Goal: Task Accomplishment & Management: Manage account settings

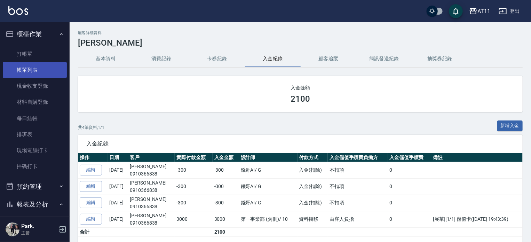
click at [50, 70] on link "帳單列表" at bounding box center [35, 70] width 64 height 16
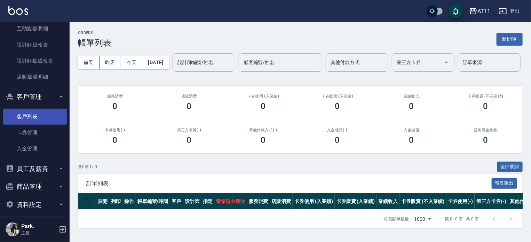
scroll to position [248, 0]
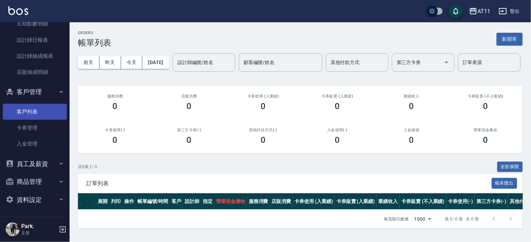
click at [45, 111] on link "客戶列表" at bounding box center [35, 112] width 64 height 16
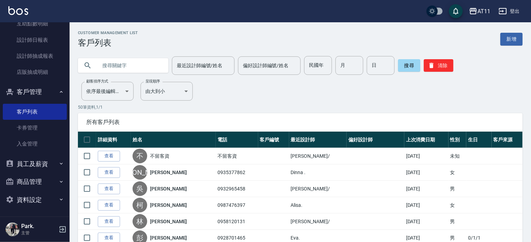
drag, startPoint x: 128, startPoint y: 59, endPoint x: 131, endPoint y: 62, distance: 4.2
click at [128, 59] on input "text" at bounding box center [129, 65] width 65 height 19
type input "0931669882"
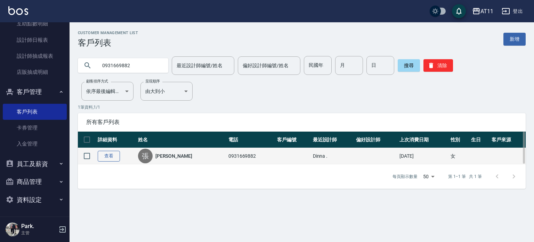
click at [110, 153] on link "查看" at bounding box center [109, 156] width 22 height 11
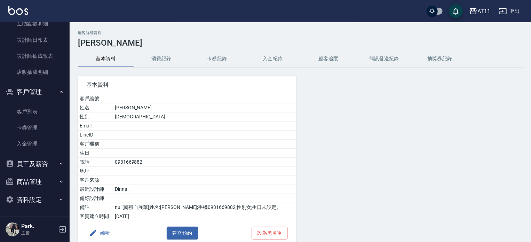
click at [275, 56] on button "入金紀錄" at bounding box center [273, 58] width 56 height 17
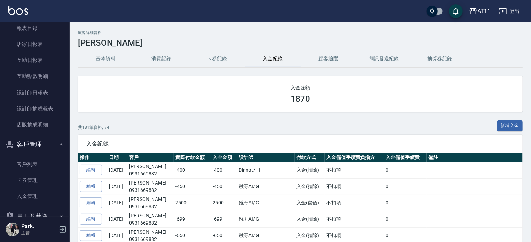
scroll to position [214, 0]
click at [510, 123] on button "新增入金" at bounding box center [510, 125] width 26 height 11
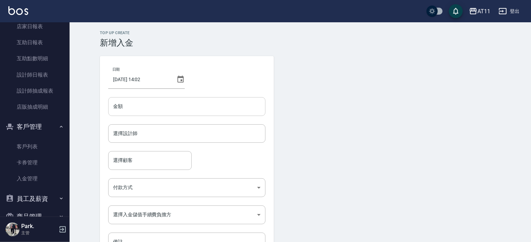
click at [147, 101] on input "金額" at bounding box center [186, 106] width 157 height 19
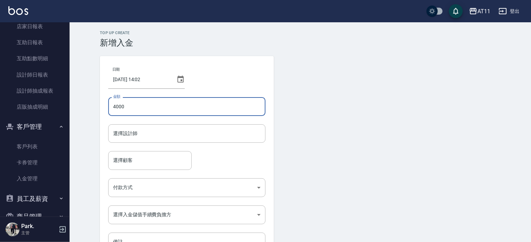
type input "4000"
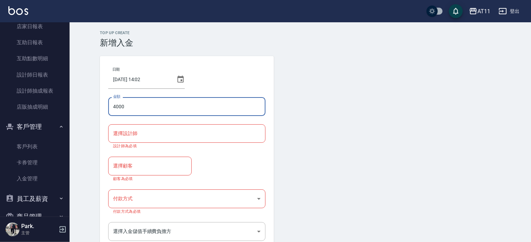
click at [159, 135] on input "選擇設計師" at bounding box center [186, 133] width 151 height 12
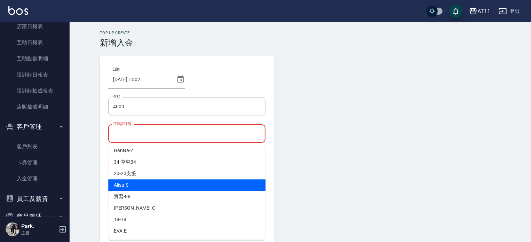
scroll to position [104, 0]
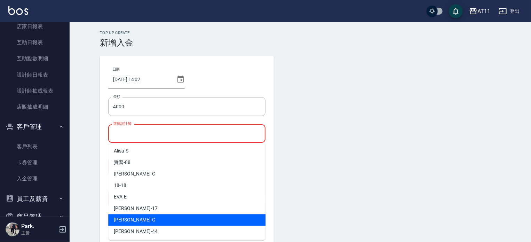
click at [132, 218] on div "[PERSON_NAME]" at bounding box center [186, 219] width 157 height 11
type input "[PERSON_NAME]"
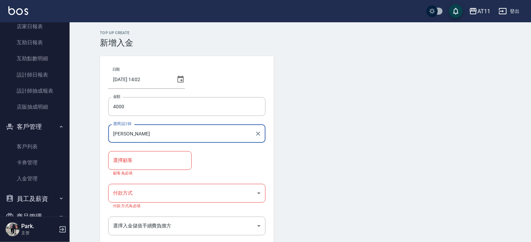
click at [140, 159] on input "選擇顧客" at bounding box center [149, 160] width 77 height 12
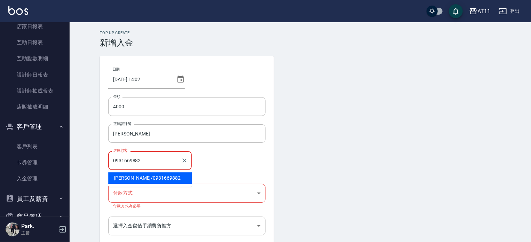
click at [175, 178] on span "[PERSON_NAME]/ 0931669882" at bounding box center [149, 177] width 83 height 11
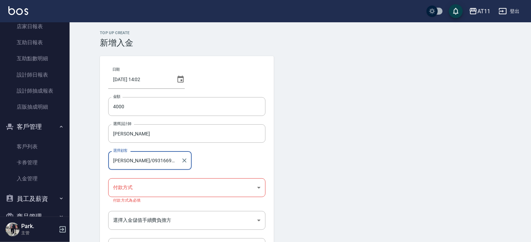
type input "[PERSON_NAME]/0931669882"
click at [153, 190] on body "AT11 登出 櫃檯作業 打帳單 帳單列表 現金收支登錄 材料自購登錄 每日結帳 排班表 現場電腦打卡 掃碼打卡 預約管理 預約管理 單日預約紀錄 單週預約紀…" at bounding box center [265, 147] width 531 height 294
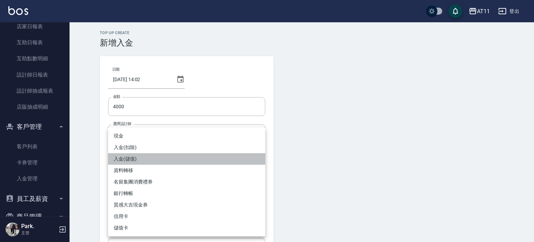
click at [132, 161] on li "入金(儲值)" at bounding box center [186, 158] width 157 height 11
type input "入金(儲值)"
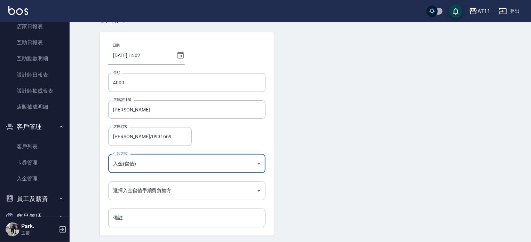
scroll to position [47, 0]
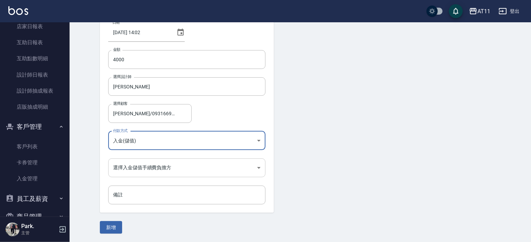
click at [144, 164] on body "AT11 登出 櫃檯作業 打帳單 帳單列表 現金收支登錄 材料自購登錄 每日結帳 排班表 現場電腦打卡 掃碼打卡 預約管理 預約管理 單日預約紀錄 單週預約紀…" at bounding box center [265, 97] width 531 height 289
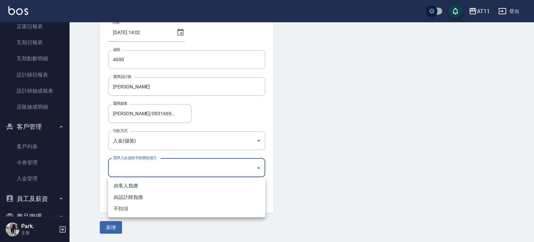
click at [128, 206] on li "不扣項" at bounding box center [186, 208] width 157 height 11
type input "WITHOUTHANDLINGFEE"
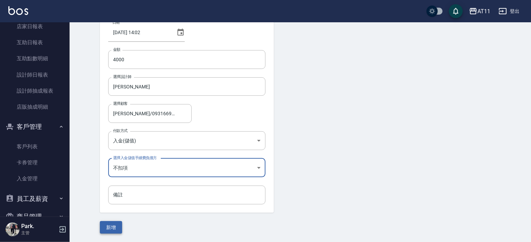
click at [118, 225] on button "新增" at bounding box center [111, 227] width 22 height 13
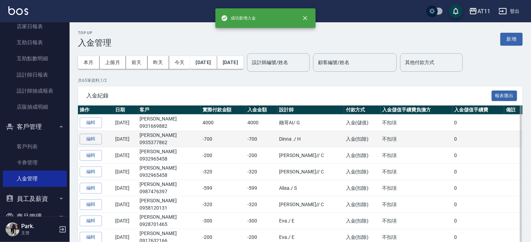
click at [94, 131] on td "編輯" at bounding box center [95, 139] width 35 height 16
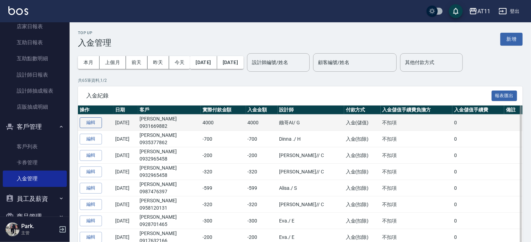
click at [95, 125] on button "編輯" at bounding box center [91, 122] width 22 height 11
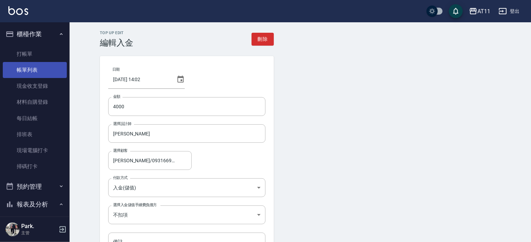
click at [39, 71] on link "帳單列表" at bounding box center [35, 70] width 64 height 16
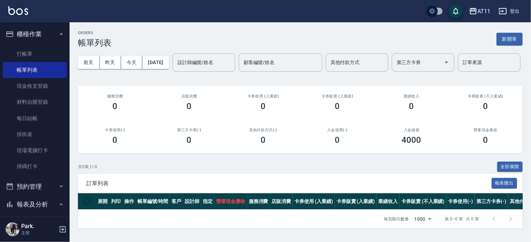
scroll to position [22, 0]
click at [49, 51] on link "打帳單" at bounding box center [35, 54] width 64 height 16
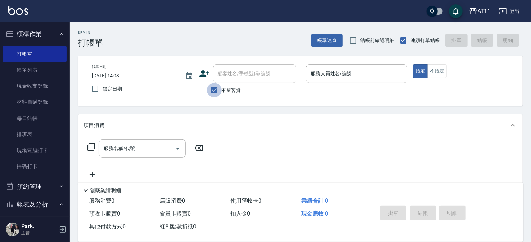
click at [210, 89] on input "不留客資" at bounding box center [214, 90] width 15 height 15
checkbox input "false"
click at [242, 74] on input "顧客姓名/手機號碼/編號" at bounding box center [249, 73] width 67 height 12
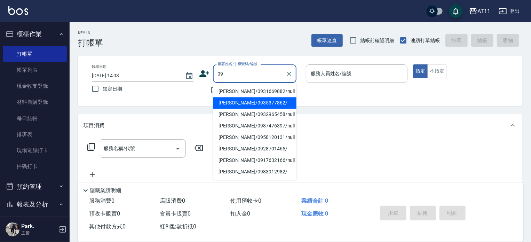
type input "09"
click at [131, 111] on div "Key In 打帳單 帳單速查 結帳前確認明細 連續打單結帳 掛單 結帳 明細 帳單日期 2025/10/14 14:03 鎖定日期 顧客姓名/手機號碼/編號…" at bounding box center [300, 180] width 461 height 317
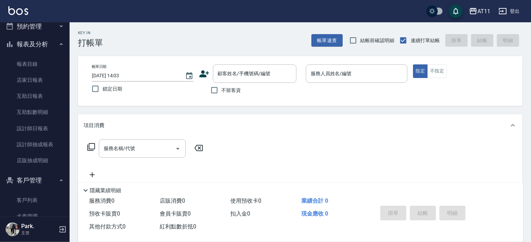
scroll to position [248, 0]
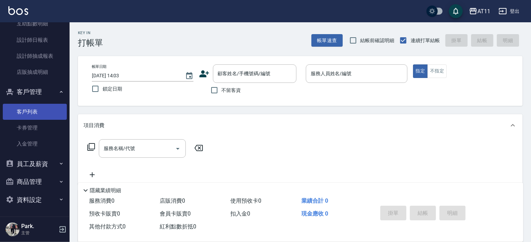
drag, startPoint x: 39, startPoint y: 108, endPoint x: 44, endPoint y: 109, distance: 4.6
click at [40, 110] on link "客戶列表" at bounding box center [35, 112] width 64 height 16
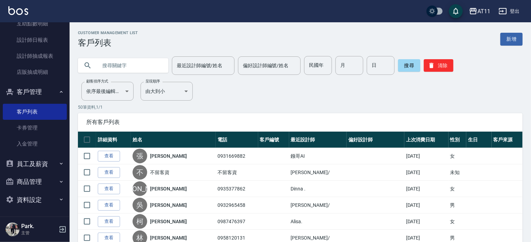
click at [132, 66] on input "text" at bounding box center [129, 65] width 65 height 19
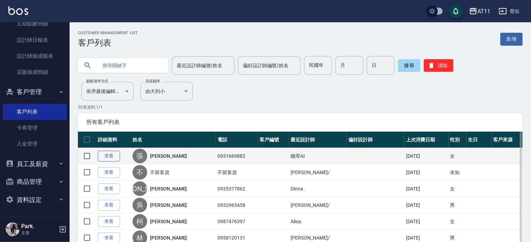
drag, startPoint x: 124, startPoint y: 151, endPoint x: 115, endPoint y: 155, distance: 9.7
click at [115, 155] on td "查看" at bounding box center [113, 156] width 35 height 16
click at [115, 155] on link "查看" at bounding box center [109, 156] width 22 height 11
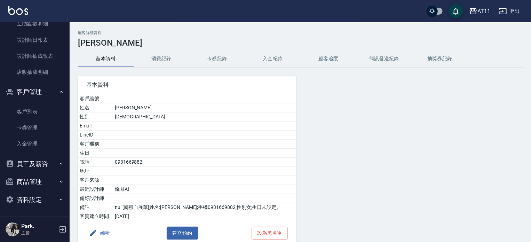
click at [273, 64] on button "入金紀錄" at bounding box center [273, 58] width 56 height 17
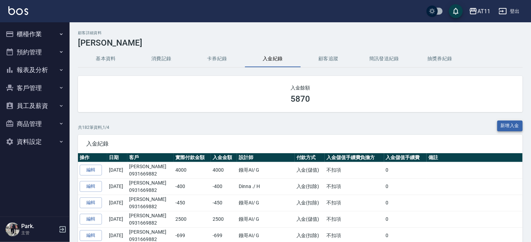
click at [509, 126] on button "新增入金" at bounding box center [510, 125] width 26 height 11
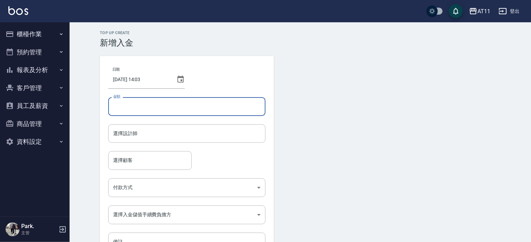
click at [142, 111] on input "金額" at bounding box center [186, 106] width 157 height 19
type input "4599"
click at [137, 135] on input "選擇設計師" at bounding box center [186, 133] width 151 height 12
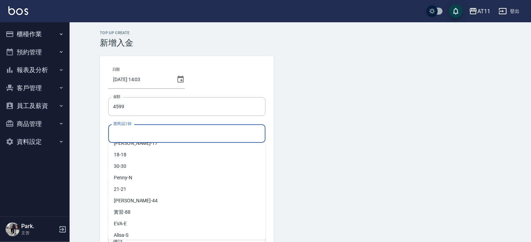
scroll to position [104, 0]
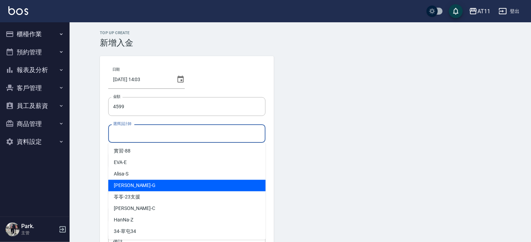
click at [126, 190] on div "[PERSON_NAME]" at bounding box center [186, 184] width 157 height 11
type input "[PERSON_NAME]"
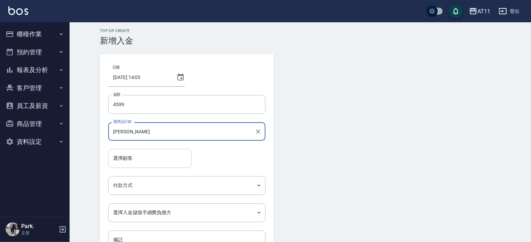
scroll to position [47, 0]
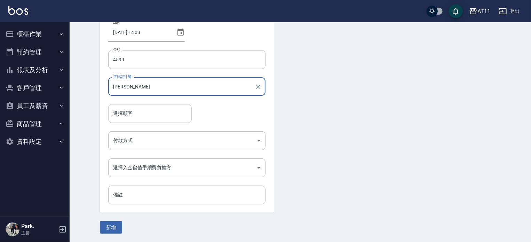
click at [145, 121] on div "選擇顧客" at bounding box center [149, 113] width 83 height 18
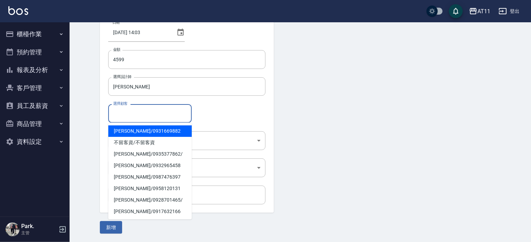
click at [143, 127] on span "[PERSON_NAME]/ 0931669882" at bounding box center [149, 130] width 83 height 11
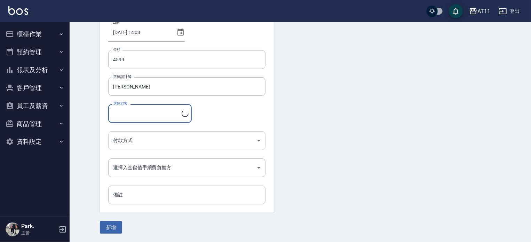
type input "[PERSON_NAME]/0931669882"
click at [159, 138] on body "AT11 登出 櫃檯作業 打帳單 帳單列表 現金收支登錄 材料自購登錄 每日結帳 排班表 現場電腦打卡 掃碼打卡 預約管理 預約管理 單日預約紀錄 單週預約紀…" at bounding box center [265, 97] width 531 height 289
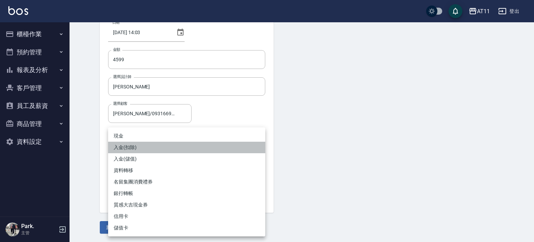
click at [132, 151] on li "入金(扣除)" at bounding box center [186, 147] width 157 height 11
type input "入金(扣除)"
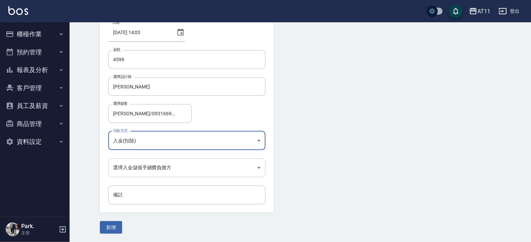
click at [132, 162] on body "AT11 登出 櫃檯作業 打帳單 帳單列表 現金收支登錄 材料自購登錄 每日結帳 排班表 現場電腦打卡 掃碼打卡 預約管理 預約管理 單日預約紀錄 單週預約紀…" at bounding box center [265, 97] width 531 height 289
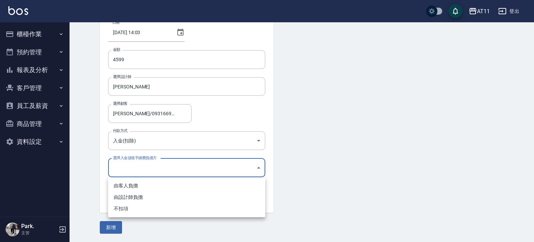
click at [128, 210] on li "不扣項" at bounding box center [186, 208] width 157 height 11
type input "WITHOUTHANDLINGFEE"
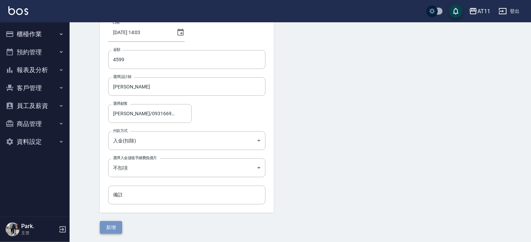
drag, startPoint x: 112, startPoint y: 225, endPoint x: 110, endPoint y: 236, distance: 11.2
click at [112, 225] on button "新增" at bounding box center [111, 227] width 22 height 13
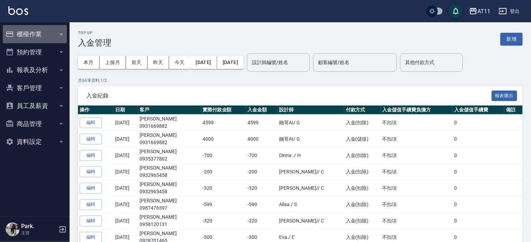
click at [53, 36] on button "櫃檯作業" at bounding box center [35, 34] width 64 height 18
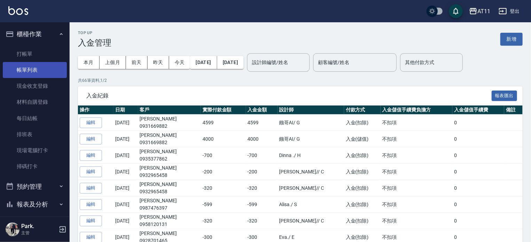
click at [48, 66] on link "帳單列表" at bounding box center [35, 70] width 64 height 16
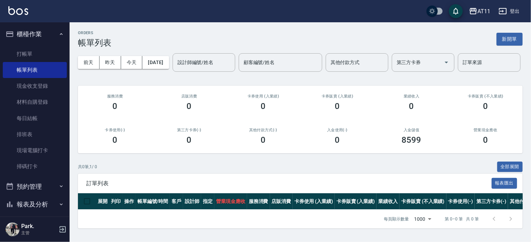
scroll to position [22, 0]
click at [48, 75] on link "帳單列表" at bounding box center [35, 70] width 64 height 16
click at [169, 63] on button "[DATE]" at bounding box center [155, 62] width 26 height 13
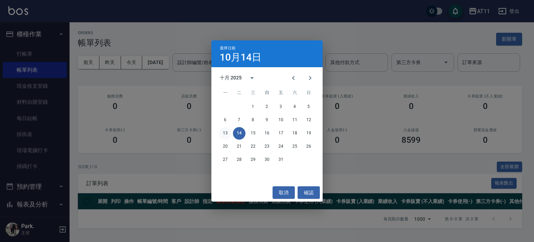
click at [226, 130] on button "13" at bounding box center [225, 133] width 13 height 13
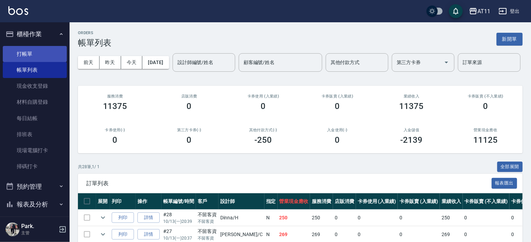
click at [39, 57] on link "打帳單" at bounding box center [35, 54] width 64 height 16
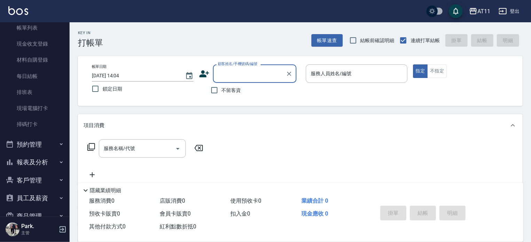
scroll to position [77, 0]
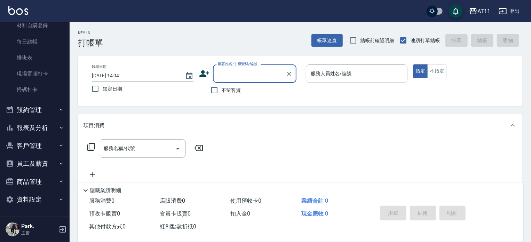
click at [45, 128] on button "報表及分析" at bounding box center [35, 128] width 64 height 18
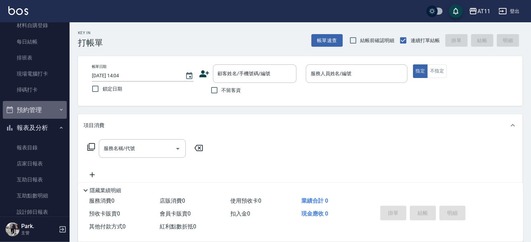
click at [45, 109] on button "預約管理" at bounding box center [35, 110] width 64 height 18
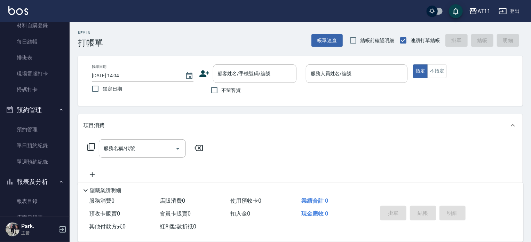
click at [41, 113] on button "預約管理" at bounding box center [35, 110] width 64 height 18
click at [42, 127] on button "報表及分析" at bounding box center [35, 128] width 64 height 18
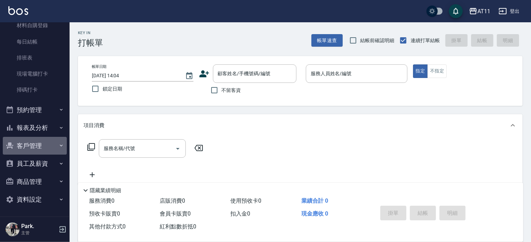
click at [41, 144] on button "客戶管理" at bounding box center [35, 146] width 64 height 18
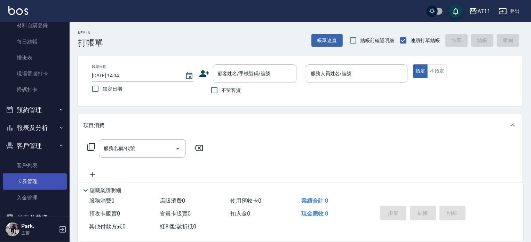
drag, startPoint x: 34, startPoint y: 168, endPoint x: 46, endPoint y: 176, distance: 14.5
click at [33, 168] on link "客戶列表" at bounding box center [35, 165] width 64 height 16
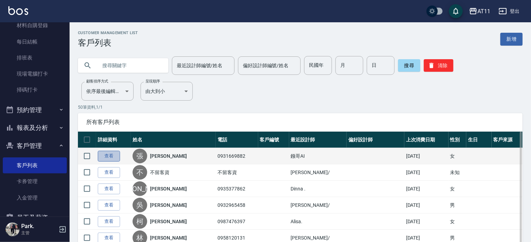
click at [109, 157] on link "查看" at bounding box center [109, 156] width 22 height 11
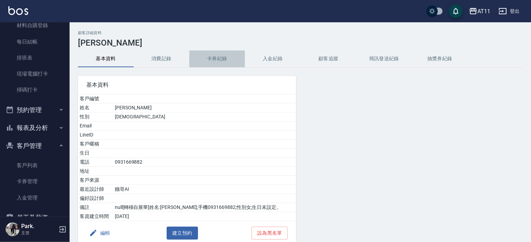
click at [209, 59] on button "卡券紀錄" at bounding box center [217, 58] width 56 height 17
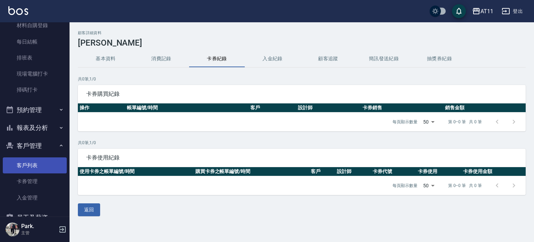
drag, startPoint x: 33, startPoint y: 168, endPoint x: 39, endPoint y: 161, distance: 9.8
click at [33, 168] on link "客戶列表" at bounding box center [35, 165] width 64 height 16
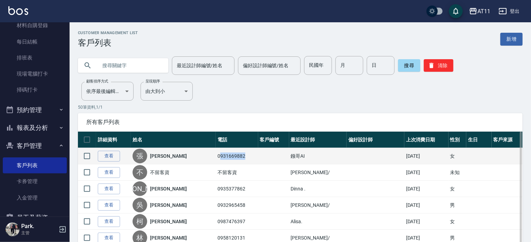
drag, startPoint x: 208, startPoint y: 156, endPoint x: 241, endPoint y: 156, distance: 32.7
click at [241, 156] on td "0931669882" at bounding box center [237, 156] width 42 height 16
click at [241, 155] on td "0931669882" at bounding box center [237, 156] width 42 height 16
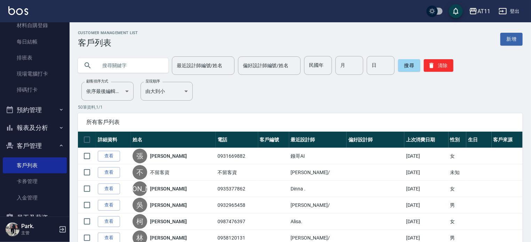
drag, startPoint x: 115, startPoint y: 155, endPoint x: 115, endPoint y: 164, distance: 9.0
click at [115, 155] on link "查看" at bounding box center [109, 156] width 22 height 11
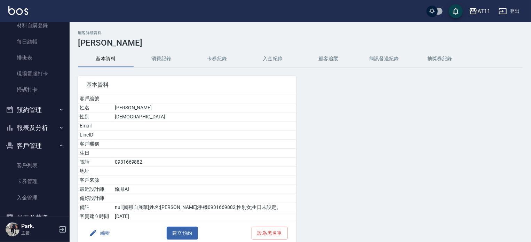
drag, startPoint x: 272, startPoint y: 54, endPoint x: 275, endPoint y: 63, distance: 9.0
click at [273, 54] on button "入金紀錄" at bounding box center [273, 58] width 56 height 17
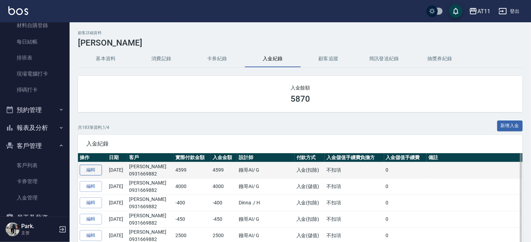
click at [95, 166] on link "編輯" at bounding box center [91, 169] width 22 height 11
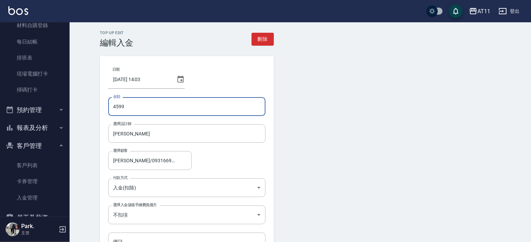
click at [114, 108] on input "4599" at bounding box center [186, 106] width 157 height 19
type input "-4599"
drag, startPoint x: 325, startPoint y: 113, endPoint x: 330, endPoint y: 115, distance: 5.2
click at [325, 114] on form "日期 [DATE] 14:03 金額 -4599 金額 選擇設計師 [PERSON_NAME] 選擇設計師 選擇顧客 [PERSON_NAME]/093166…" at bounding box center [300, 168] width 401 height 224
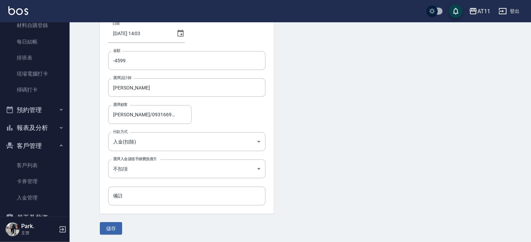
scroll to position [47, 0]
click at [114, 223] on button "儲存" at bounding box center [111, 227] width 22 height 13
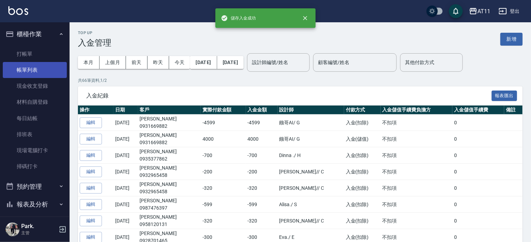
click at [36, 69] on link "帳單列表" at bounding box center [35, 70] width 64 height 16
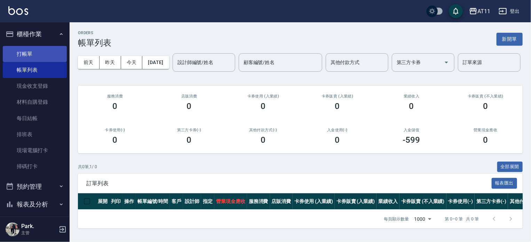
click at [36, 57] on link "打帳單" at bounding box center [35, 54] width 64 height 16
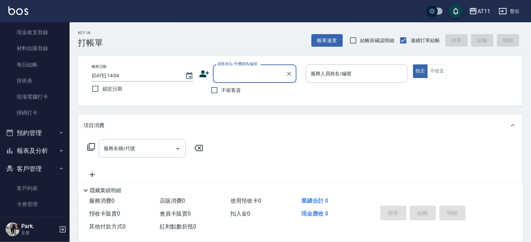
scroll to position [130, 0]
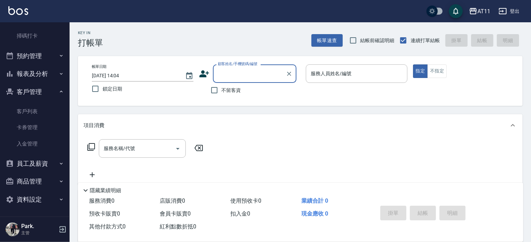
click at [41, 73] on button "報表及分析" at bounding box center [35, 74] width 64 height 18
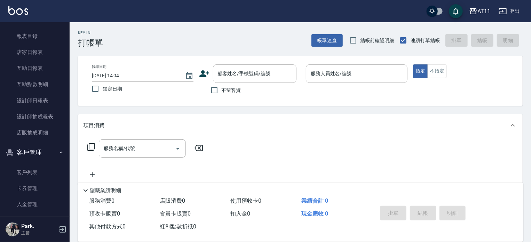
scroll to position [248, 0]
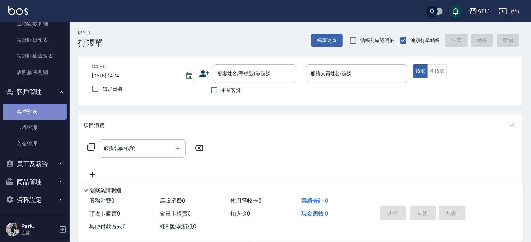
click at [41, 115] on link "客戶列表" at bounding box center [35, 112] width 64 height 16
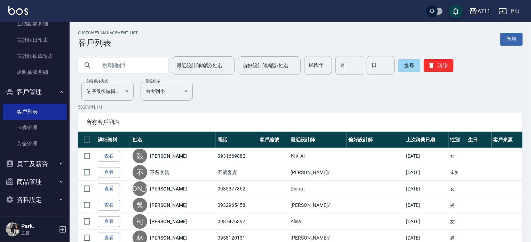
click at [130, 66] on input "text" at bounding box center [129, 65] width 65 height 19
click at [141, 67] on input "text" at bounding box center [129, 65] width 65 height 19
click at [141, 66] on input "text" at bounding box center [129, 65] width 65 height 19
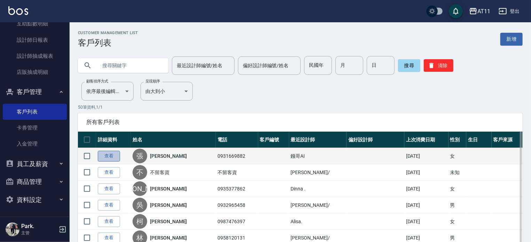
click at [115, 153] on link "查看" at bounding box center [109, 156] width 22 height 11
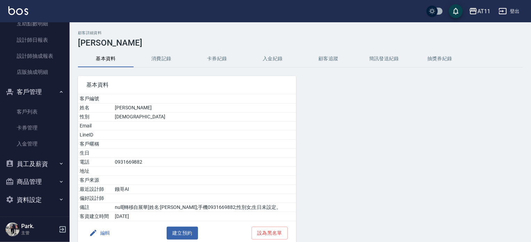
click at [280, 54] on button "入金紀錄" at bounding box center [273, 58] width 56 height 17
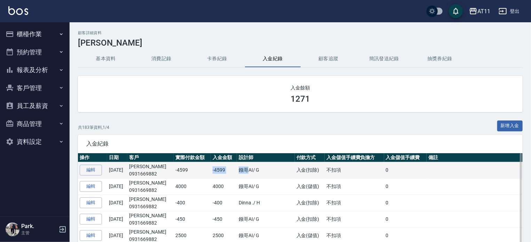
drag, startPoint x: 210, startPoint y: 167, endPoint x: 245, endPoint y: 167, distance: 34.8
click at [245, 167] on tr "編輯 [DATE] [PERSON_NAME]0931669882 -4599 -4599 鏹哥AI / G 入金(扣除) 不扣項 0" at bounding box center [300, 170] width 444 height 16
click at [263, 171] on td "鏹哥AI / G" at bounding box center [266, 170] width 58 height 16
drag, startPoint x: 263, startPoint y: 171, endPoint x: 228, endPoint y: 170, distance: 34.1
click at [228, 170] on tr "編輯 10/14/2025 張淑絹 0931669882 -4599 -4599 鏹哥AI / G 入金(扣除) 不扣項 0" at bounding box center [300, 170] width 444 height 16
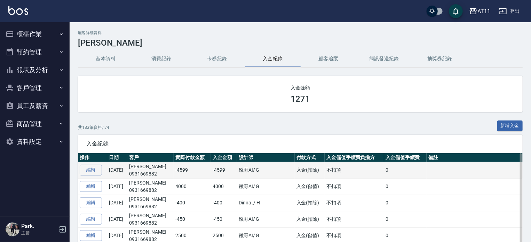
click at [213, 170] on td "-4599" at bounding box center [224, 170] width 26 height 16
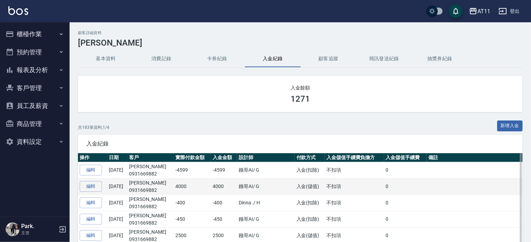
click at [217, 193] on td "4000" at bounding box center [224, 186] width 26 height 16
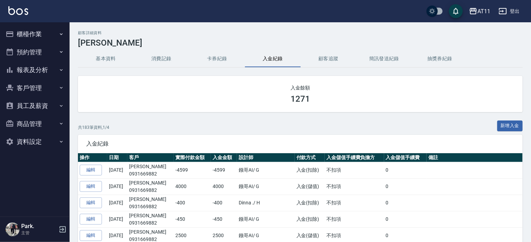
click at [306, 100] on h3 "1271" at bounding box center [299, 99] width 19 height 10
drag, startPoint x: 288, startPoint y: 100, endPoint x: 318, endPoint y: 100, distance: 30.6
click at [318, 100] on div "1271" at bounding box center [300, 99] width 428 height 10
click at [319, 100] on div "1271" at bounding box center [300, 99] width 428 height 10
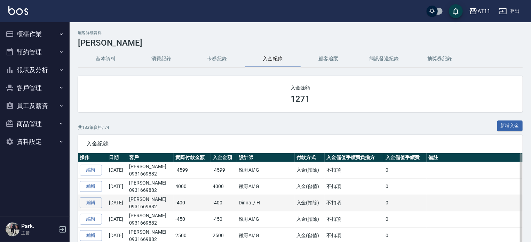
scroll to position [35, 0]
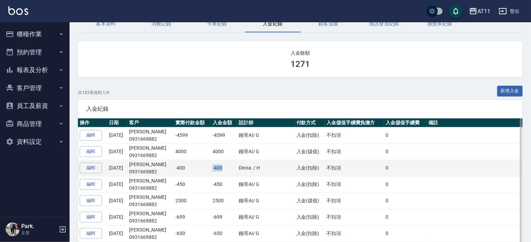
drag, startPoint x: 210, startPoint y: 166, endPoint x: 230, endPoint y: 167, distance: 19.5
click at [230, 167] on td "-400" at bounding box center [224, 168] width 26 height 16
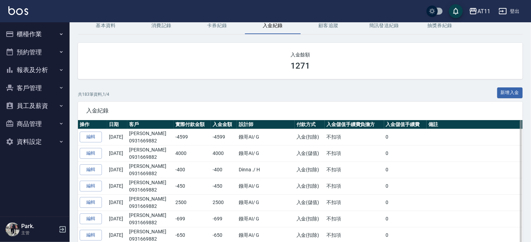
scroll to position [0, 0]
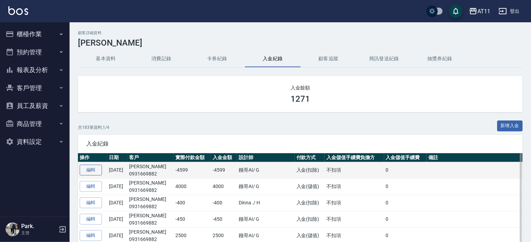
click at [95, 169] on link "編輯" at bounding box center [91, 169] width 22 height 11
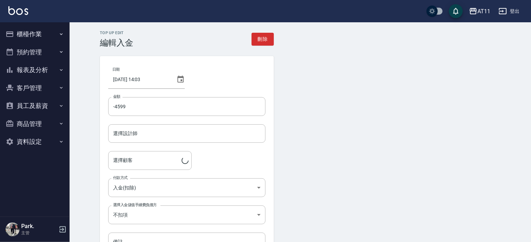
type input "[PERSON_NAME]"
type input "[PERSON_NAME]/0931669882"
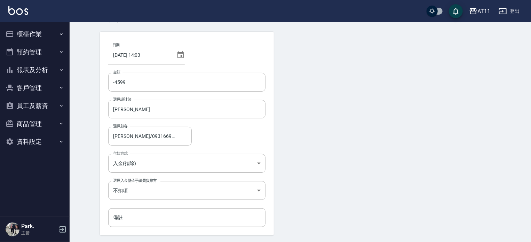
scroll to position [47, 0]
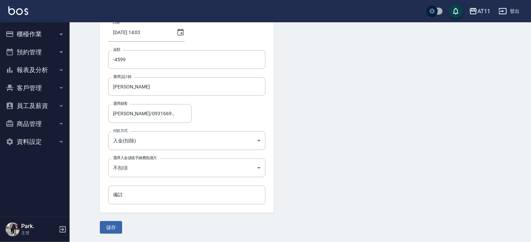
click at [47, 107] on button "員工及薪資" at bounding box center [35, 106] width 64 height 18
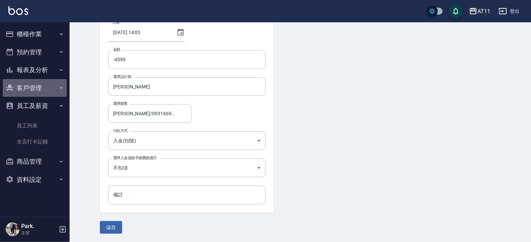
click at [45, 89] on button "客戶管理" at bounding box center [35, 88] width 64 height 18
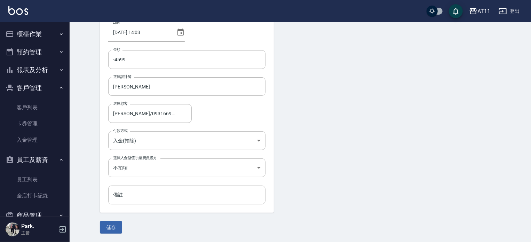
click at [48, 75] on button "報表及分析" at bounding box center [35, 70] width 64 height 18
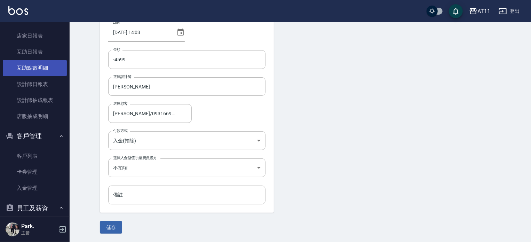
scroll to position [13, 0]
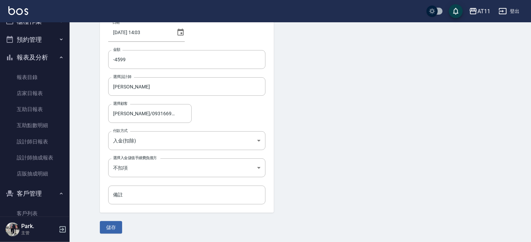
click at [426, 124] on form "日期 [DATE] 14:03 金額 -4599 金額 選擇設計師 [PERSON_NAME] 選擇設計師 選擇顧客 [PERSON_NAME]/093166…" at bounding box center [300, 121] width 401 height 224
click at [482, 7] on div "AT11" at bounding box center [483, 11] width 13 height 9
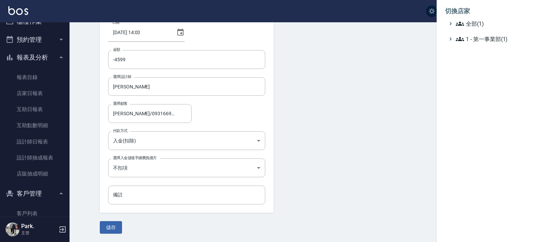
click at [368, 116] on div at bounding box center [267, 121] width 534 height 242
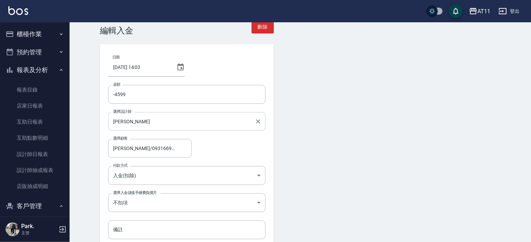
scroll to position [0, 0]
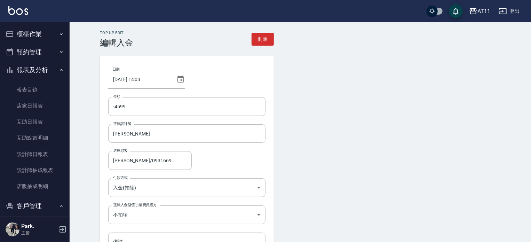
click at [41, 70] on button "報表及分析" at bounding box center [35, 70] width 64 height 18
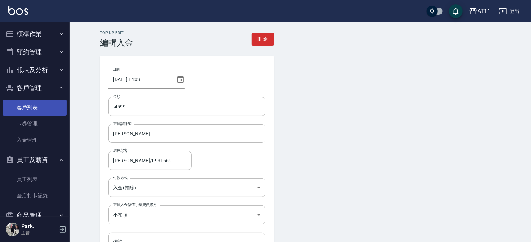
click at [35, 107] on link "客戶列表" at bounding box center [35, 107] width 64 height 16
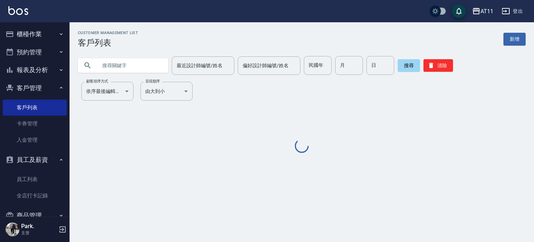
click at [134, 65] on input "text" at bounding box center [129, 65] width 65 height 19
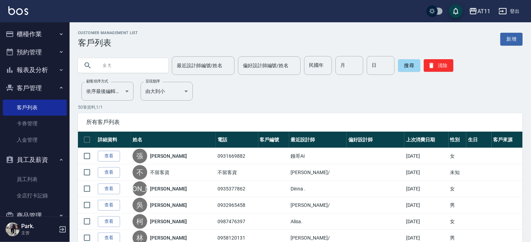
type input "張"
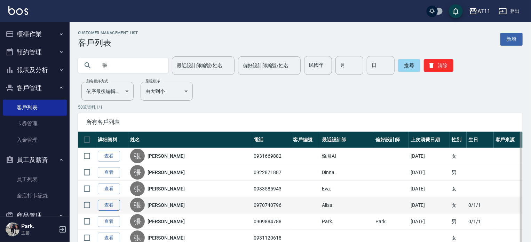
click at [113, 204] on link "查看" at bounding box center [109, 205] width 22 height 11
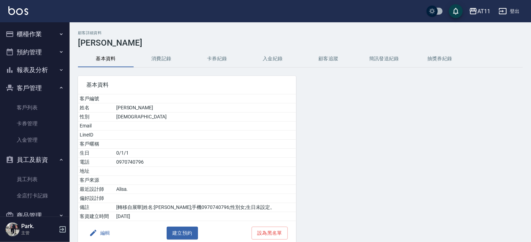
click at [279, 57] on button "入金紀錄" at bounding box center [273, 58] width 56 height 17
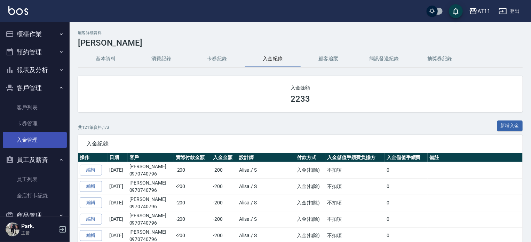
click at [31, 138] on link "入金管理" at bounding box center [35, 140] width 64 height 16
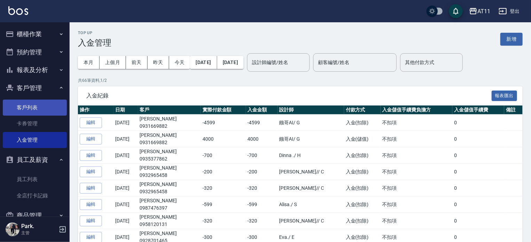
click at [30, 103] on link "客戶列表" at bounding box center [35, 107] width 64 height 16
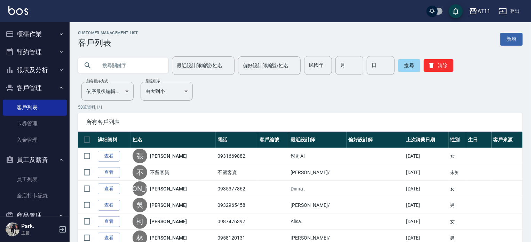
click at [133, 64] on input "text" at bounding box center [129, 65] width 65 height 19
type input "張"
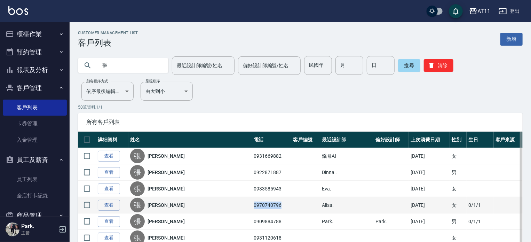
drag, startPoint x: 278, startPoint y: 204, endPoint x: 239, endPoint y: 208, distance: 39.1
click at [252, 208] on td "0970740796" at bounding box center [271, 205] width 39 height 16
copy td "0970740796"
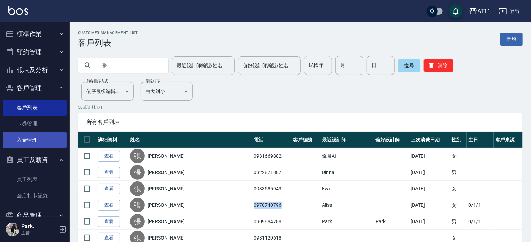
click at [32, 140] on link "入金管理" at bounding box center [35, 140] width 64 height 16
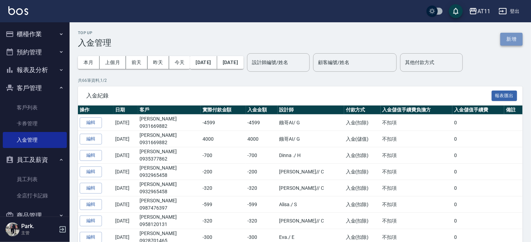
click at [506, 38] on button "新增" at bounding box center [511, 39] width 22 height 13
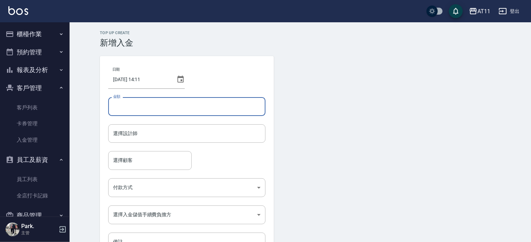
click at [183, 107] on input "金額" at bounding box center [186, 106] width 157 height 19
type input "-200"
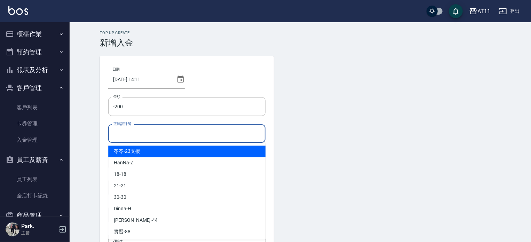
click at [180, 133] on input "選擇設計師" at bounding box center [186, 133] width 151 height 12
type input "ㄋ"
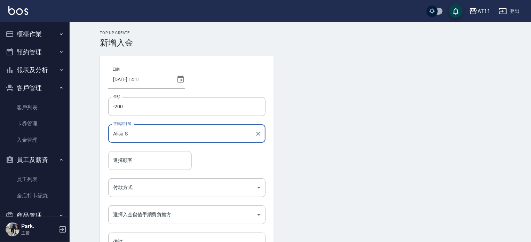
type input "Alisa-S"
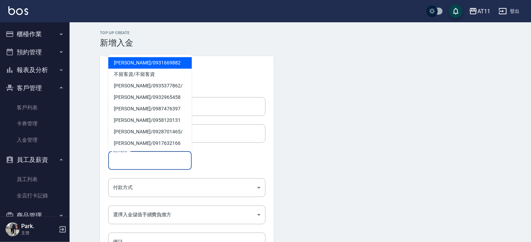
click at [148, 156] on input "選擇顧客" at bounding box center [149, 160] width 77 height 12
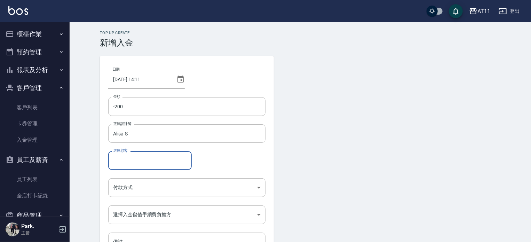
paste input "0970740796"
click at [136, 177] on span "張菀真 / 0970740796 /" at bounding box center [149, 177] width 83 height 11
type input "張菀真/0970740796/"
click at [143, 185] on body "AT11 登出 櫃檯作業 打帳單 帳單列表 現金收支登錄 材料自購登錄 每日結帳 排班表 現場電腦打卡 掃碼打卡 預約管理 預約管理 單日預約紀錄 單週預約紀…" at bounding box center [265, 144] width 531 height 289
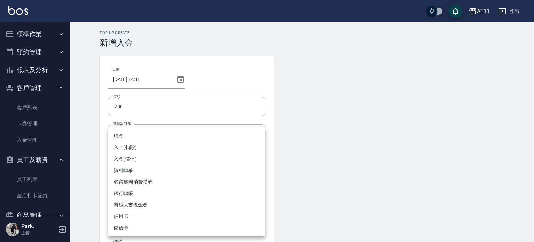
click at [147, 147] on li "入金(扣除)" at bounding box center [186, 147] width 157 height 11
type input "入金(扣除)"
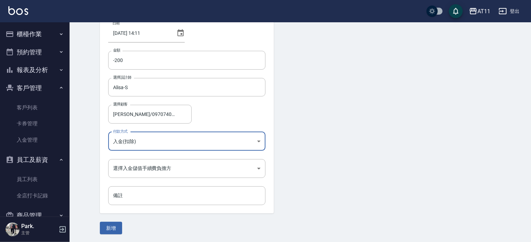
scroll to position [47, 0]
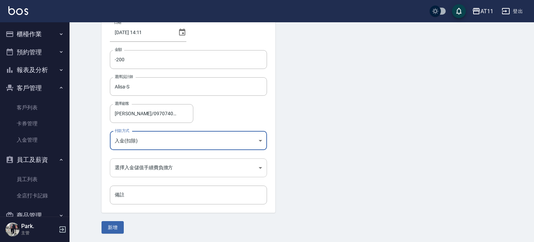
click at [166, 167] on body "AT11 登出 櫃檯作業 打帳單 帳單列表 現金收支登錄 材料自購登錄 每日結帳 排班表 現場電腦打卡 掃碼打卡 預約管理 預約管理 單日預約紀錄 單週預約紀…" at bounding box center [267, 97] width 534 height 289
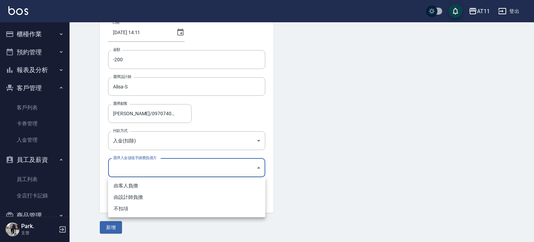
click at [160, 208] on li "不扣項" at bounding box center [186, 208] width 157 height 11
type input "WITHOUTHANDLINGFEE"
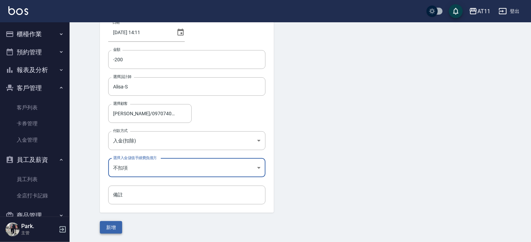
click at [109, 231] on button "新增" at bounding box center [111, 227] width 22 height 13
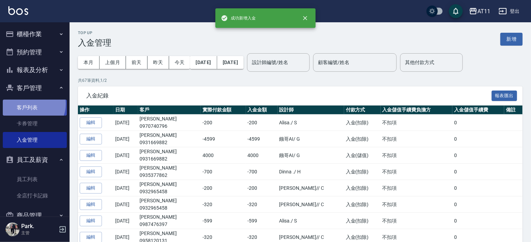
click at [31, 104] on link "客戶列表" at bounding box center [35, 107] width 64 height 16
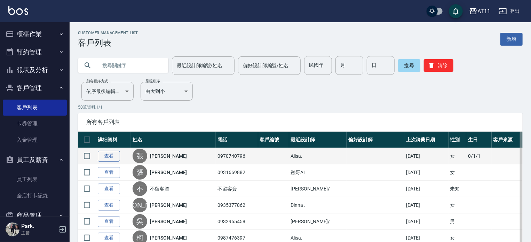
click at [110, 153] on link "查看" at bounding box center [109, 156] width 22 height 11
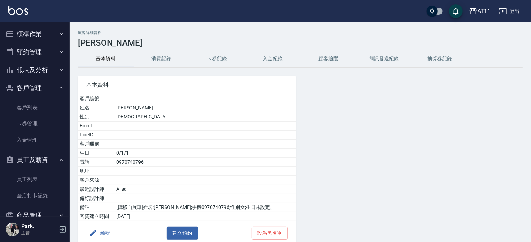
click at [283, 58] on button "入金紀錄" at bounding box center [273, 58] width 56 height 17
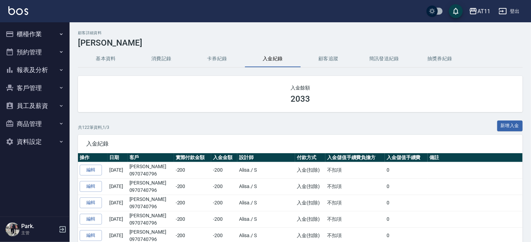
click at [384, 39] on h3 "[PERSON_NAME]" at bounding box center [300, 43] width 444 height 10
